Goal: Task Accomplishment & Management: Complete application form

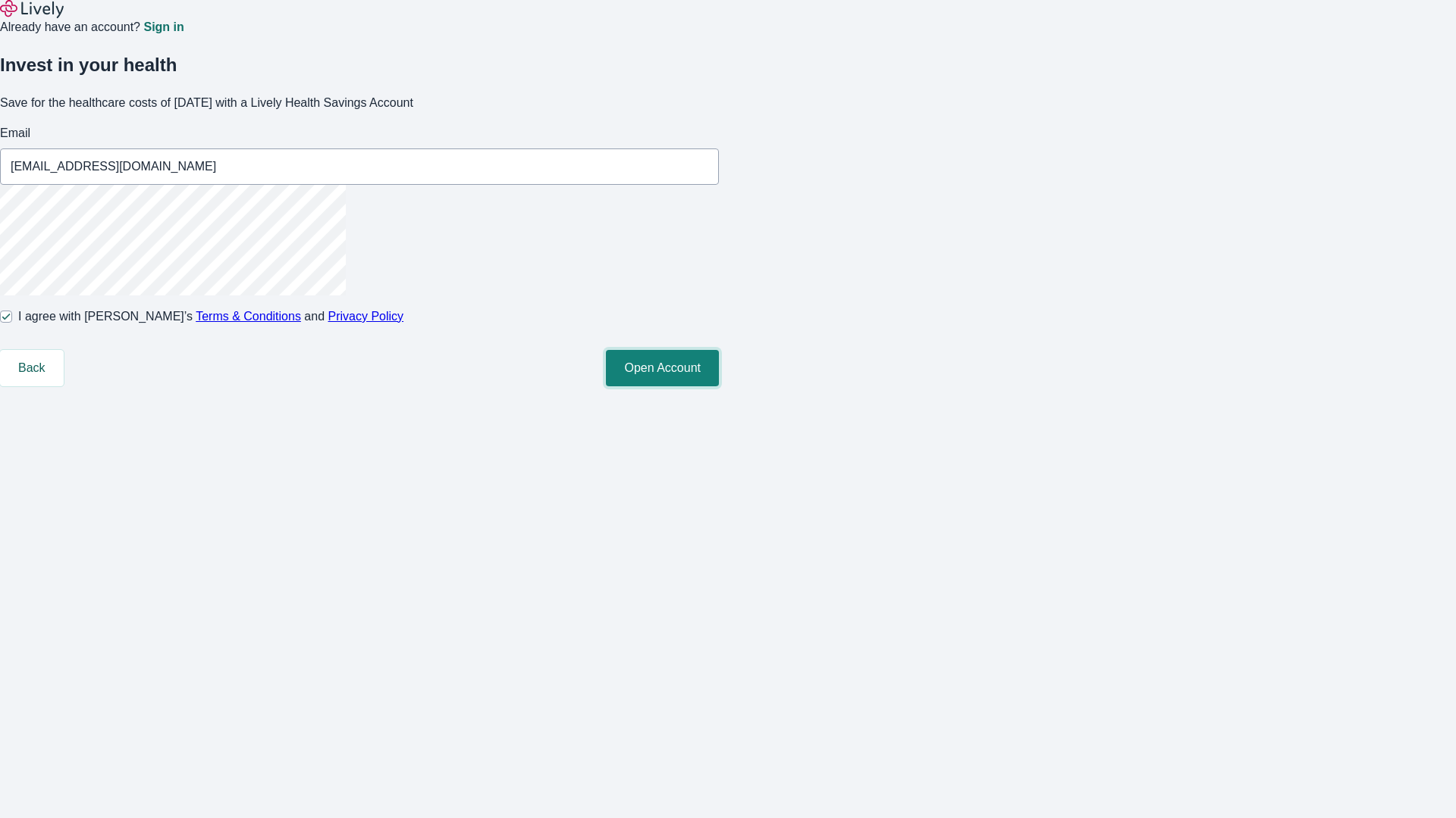
click at [719, 387] on button "Open Account" at bounding box center [662, 368] width 113 height 36
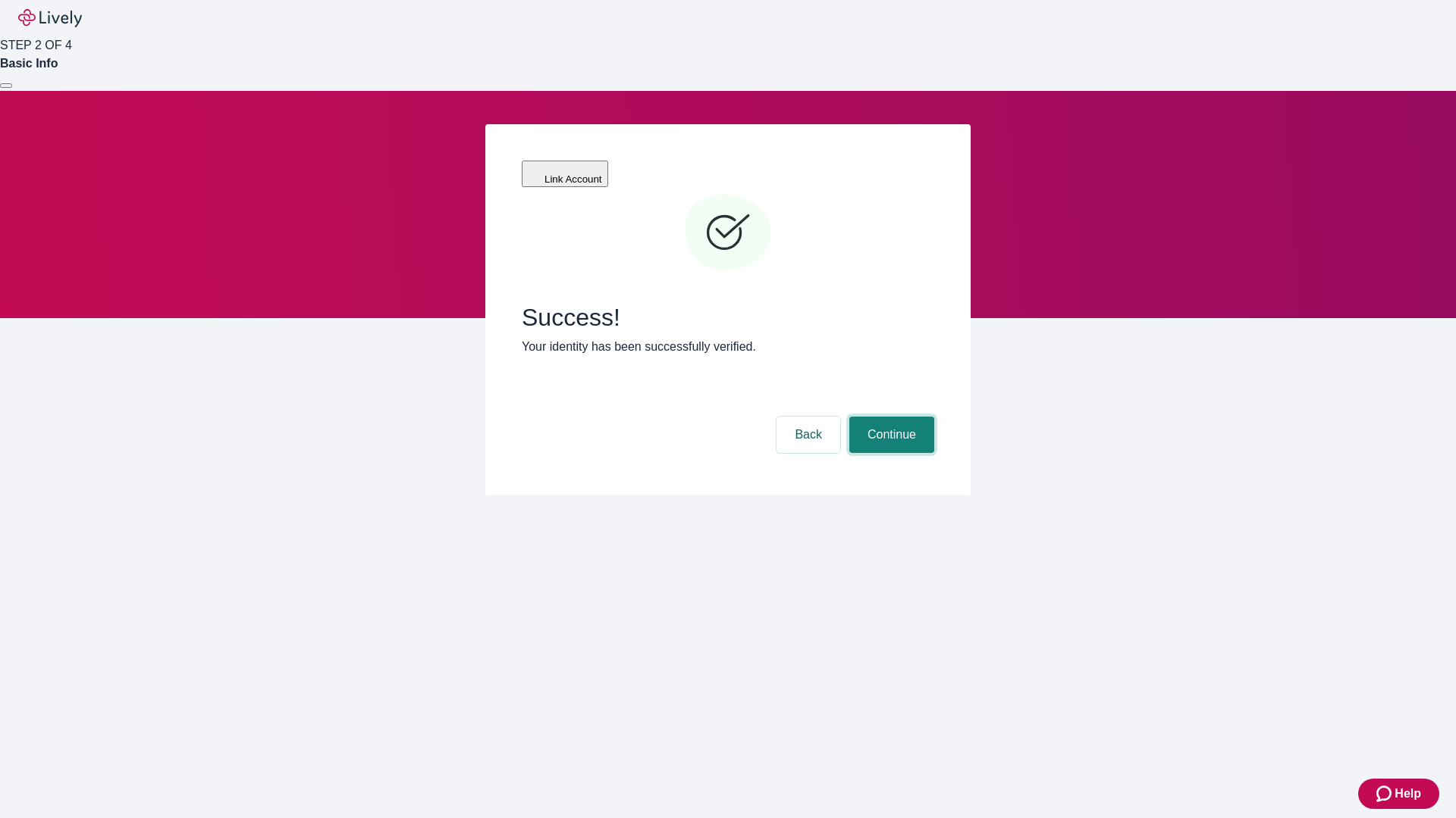
click at [889, 416] on button "Continue" at bounding box center [891, 434] width 85 height 36
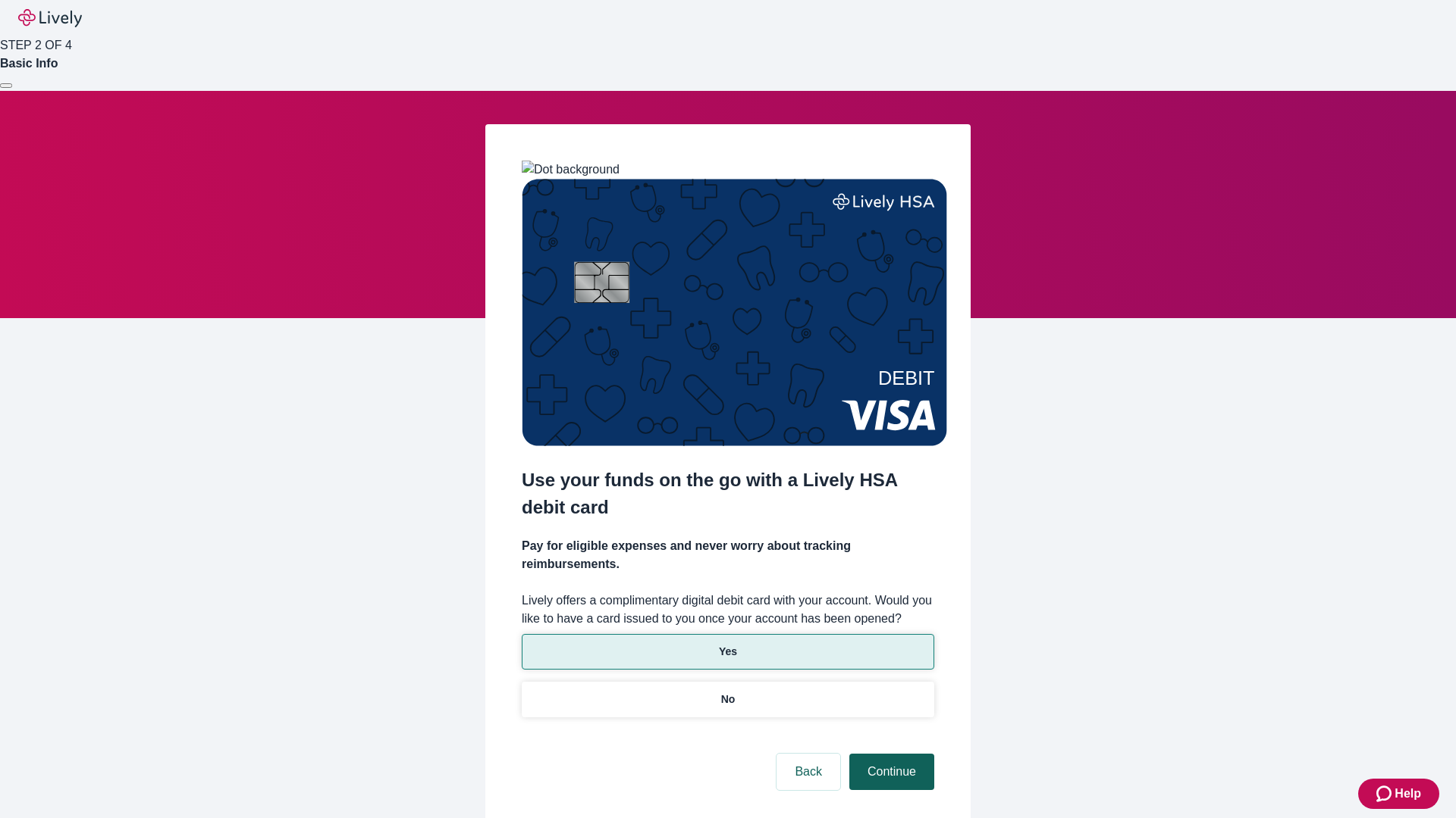
click at [727, 644] on p "Yes" at bounding box center [728, 652] width 18 height 16
click at [889, 754] on button "Continue" at bounding box center [891, 772] width 85 height 36
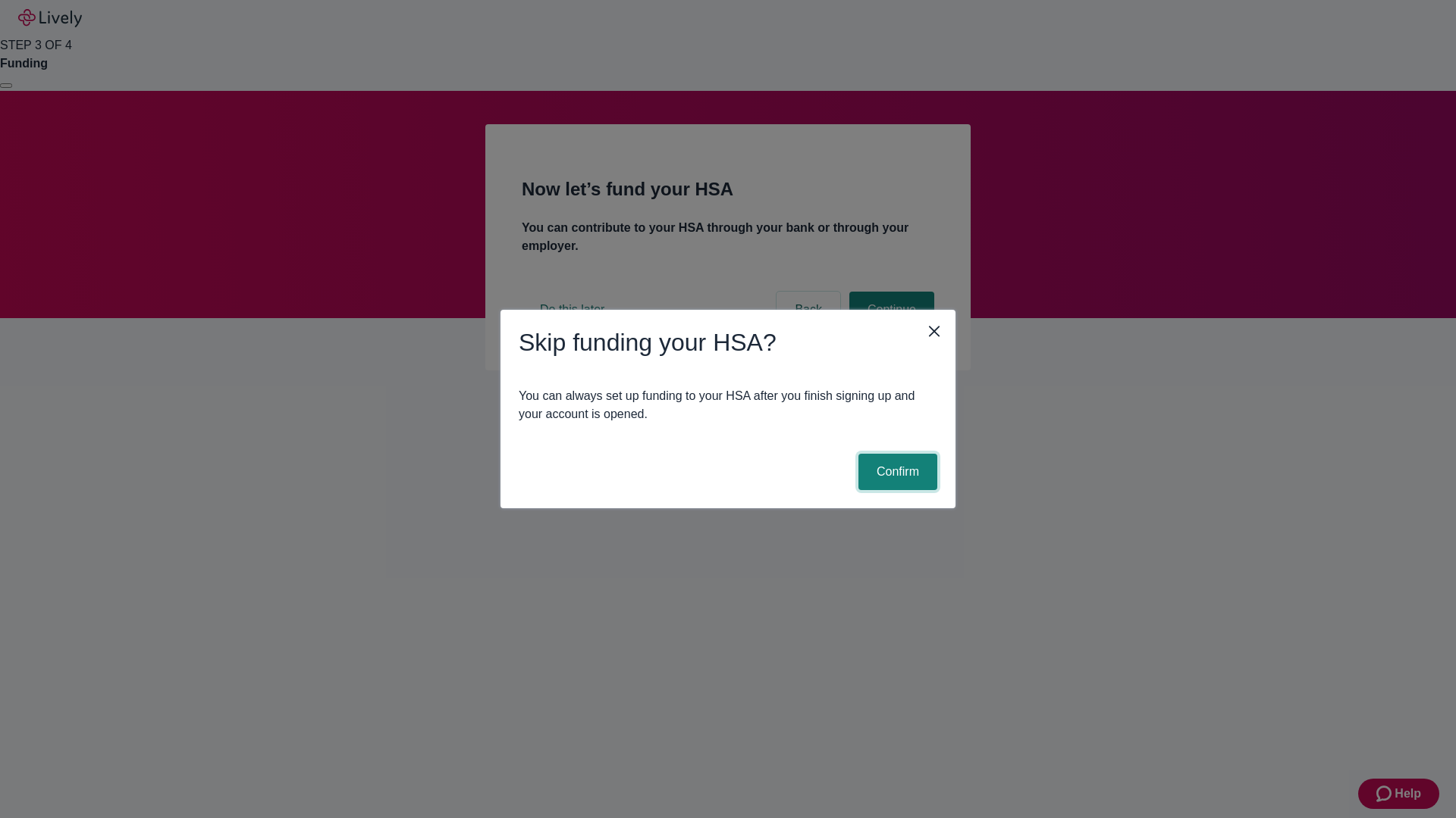
click at [895, 472] on button "Confirm" at bounding box center [898, 472] width 79 height 36
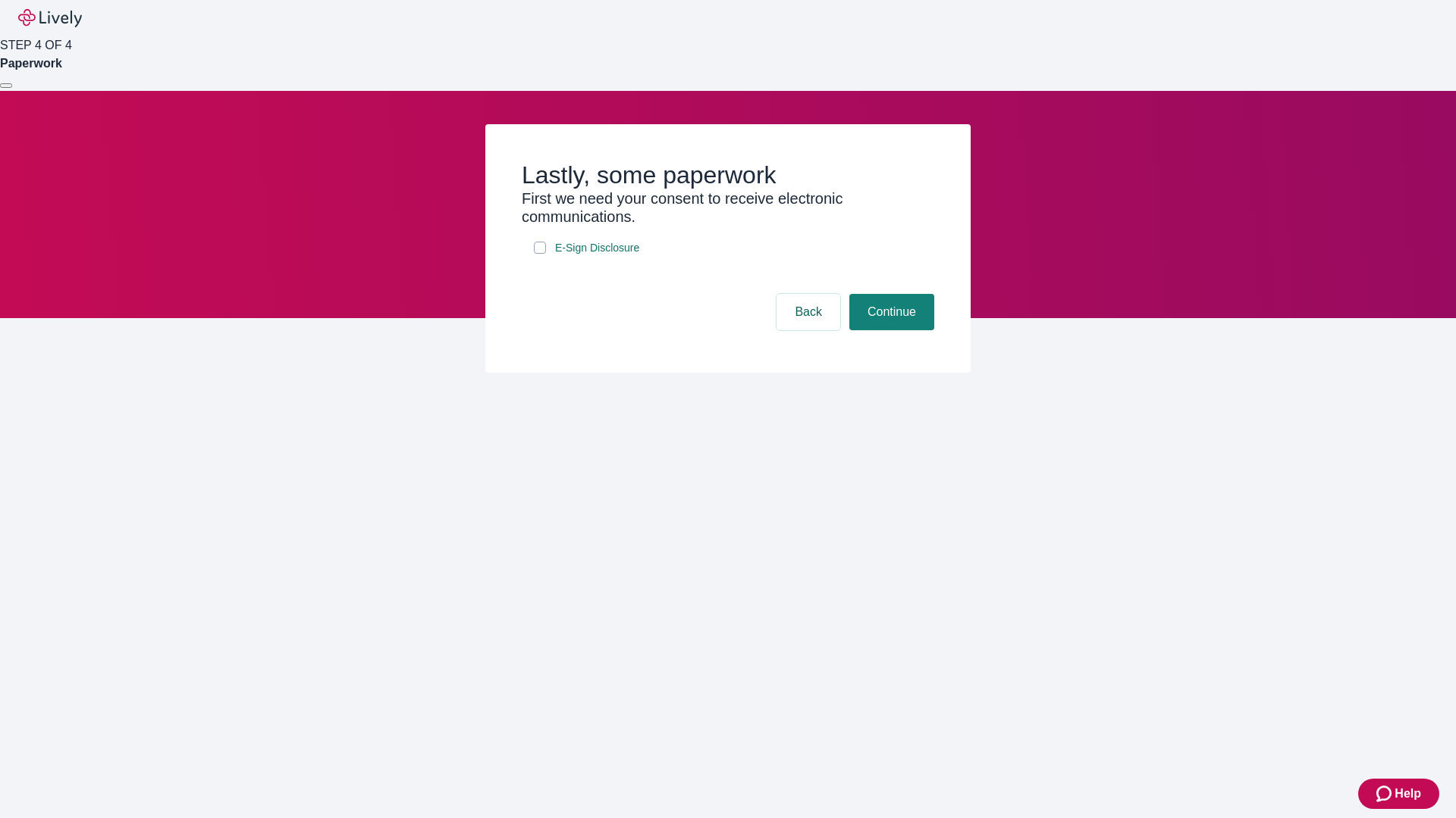
click at [540, 254] on input "E-Sign Disclosure" at bounding box center [539, 247] width 12 height 12
checkbox input "true"
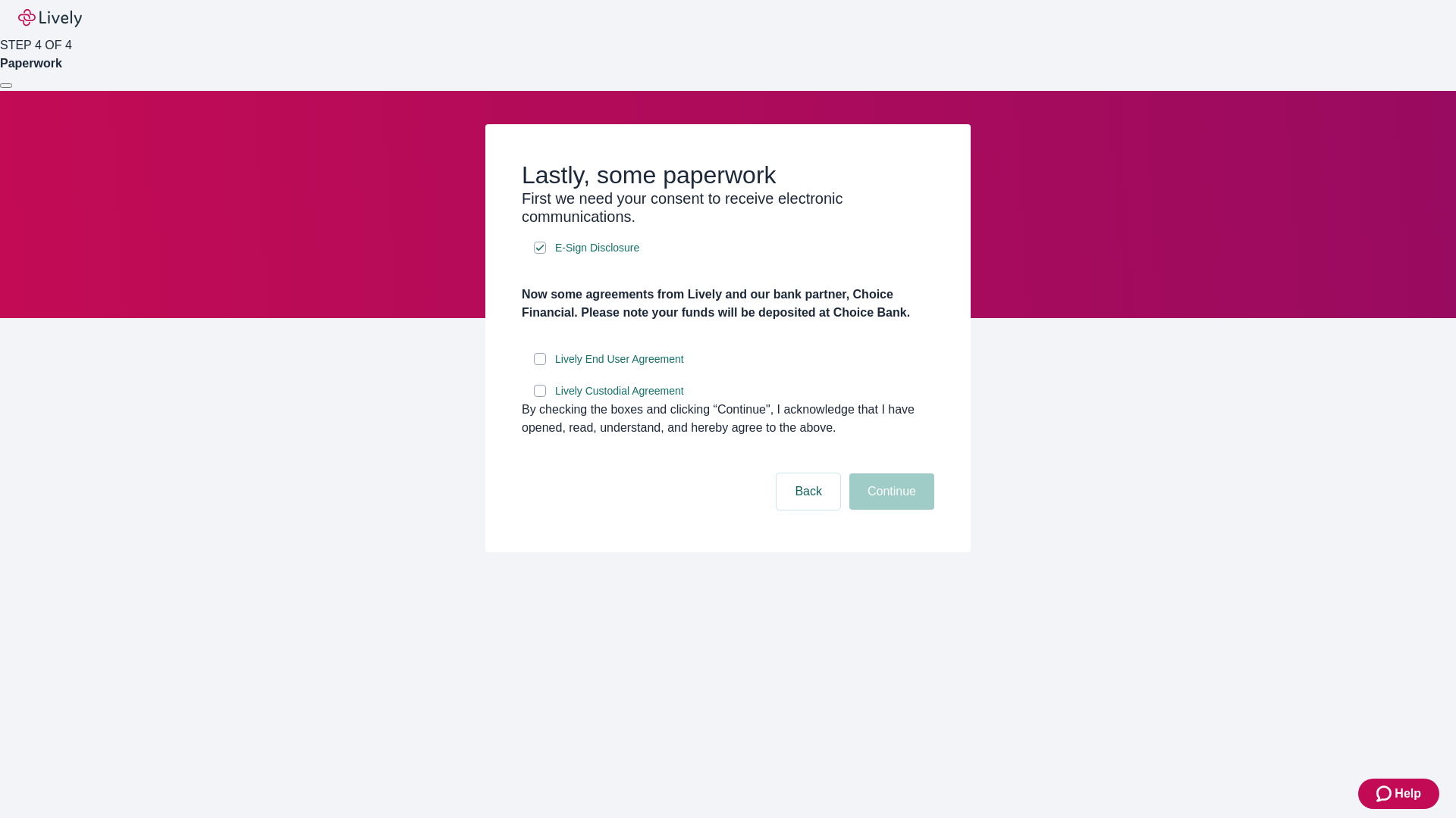
click at [540, 366] on input "Lively End User Agreement" at bounding box center [539, 359] width 12 height 12
checkbox input "true"
click at [540, 397] on input "Lively Custodial Agreement" at bounding box center [539, 391] width 12 height 12
checkbox input "true"
click at [889, 510] on button "Continue" at bounding box center [891, 492] width 85 height 36
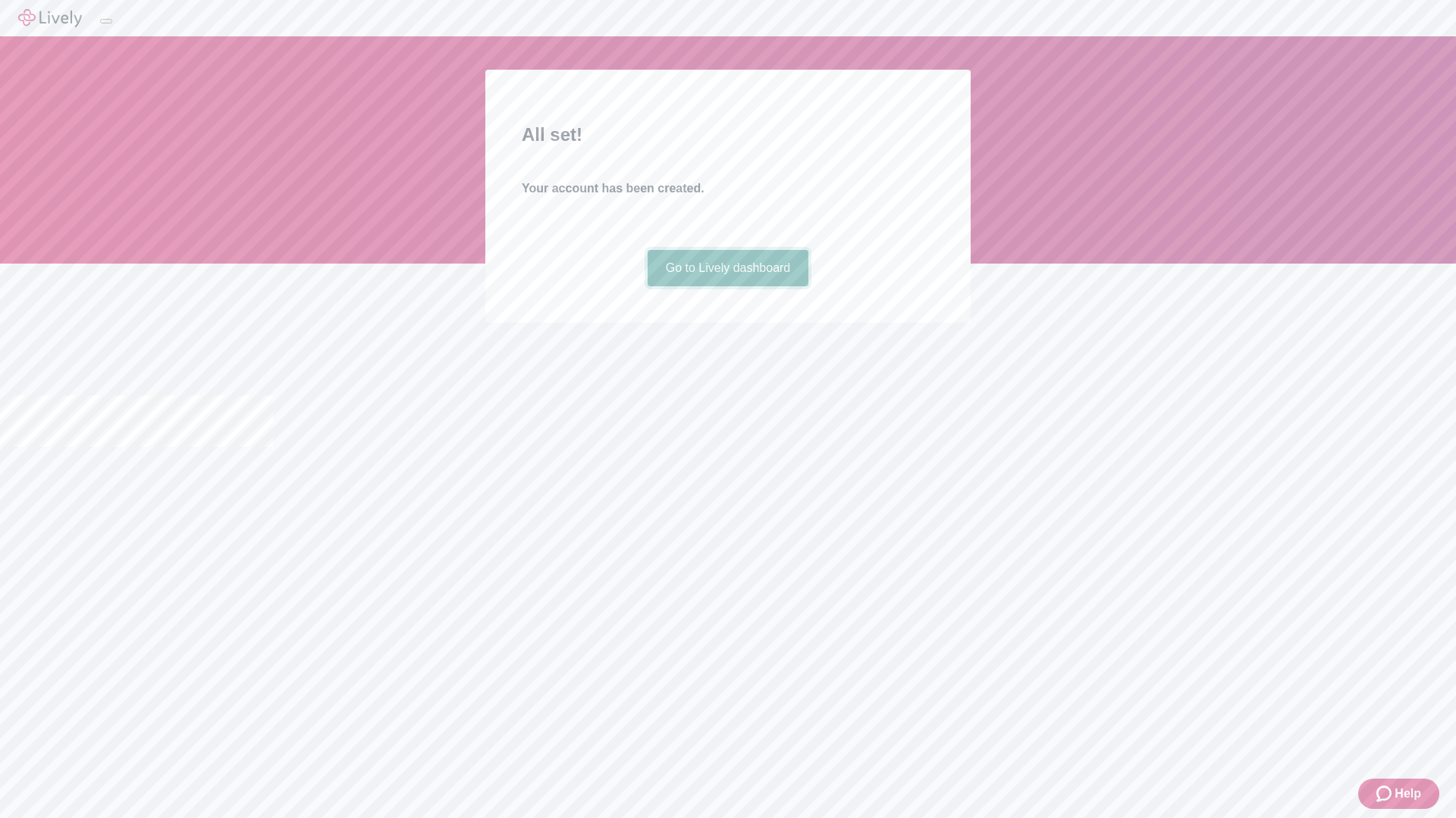
click at [727, 286] on link "Go to Lively dashboard" at bounding box center [728, 268] width 161 height 36
